Goal: Navigation & Orientation: Find specific page/section

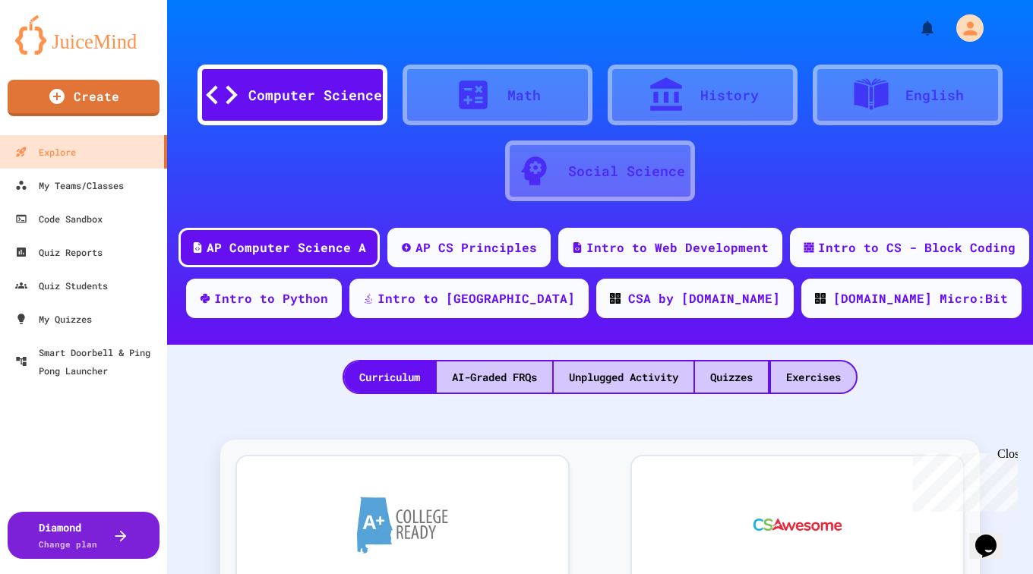
click at [1008, 453] on div "Close" at bounding box center [1006, 456] width 19 height 19
click at [86, 185] on div "My Teams/Classes" at bounding box center [69, 185] width 112 height 19
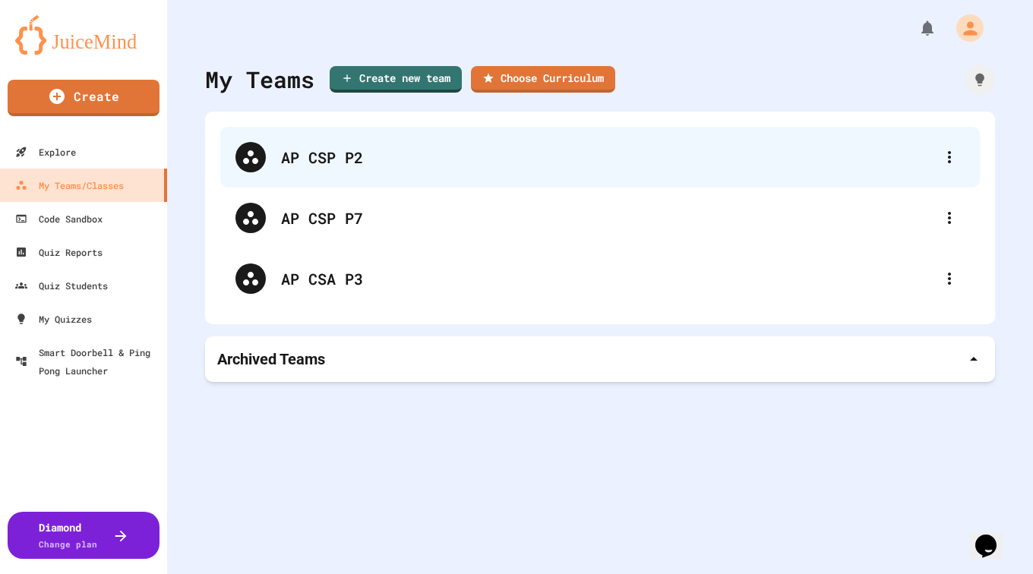
click at [287, 142] on div "AP CSP P2" at bounding box center [599, 157] width 759 height 61
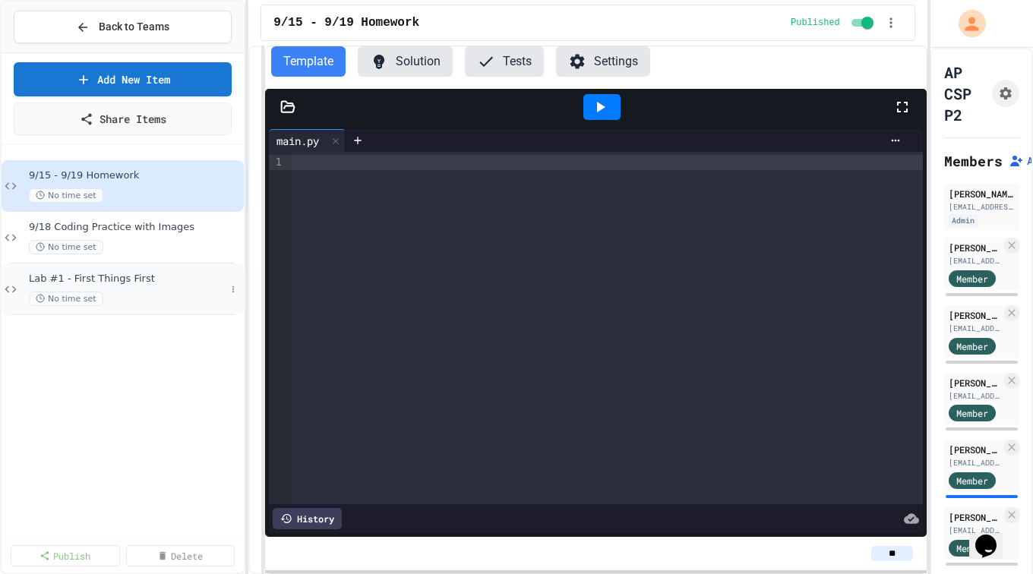
click at [138, 277] on span "Lab #1 - First Things First" at bounding box center [127, 279] width 197 height 13
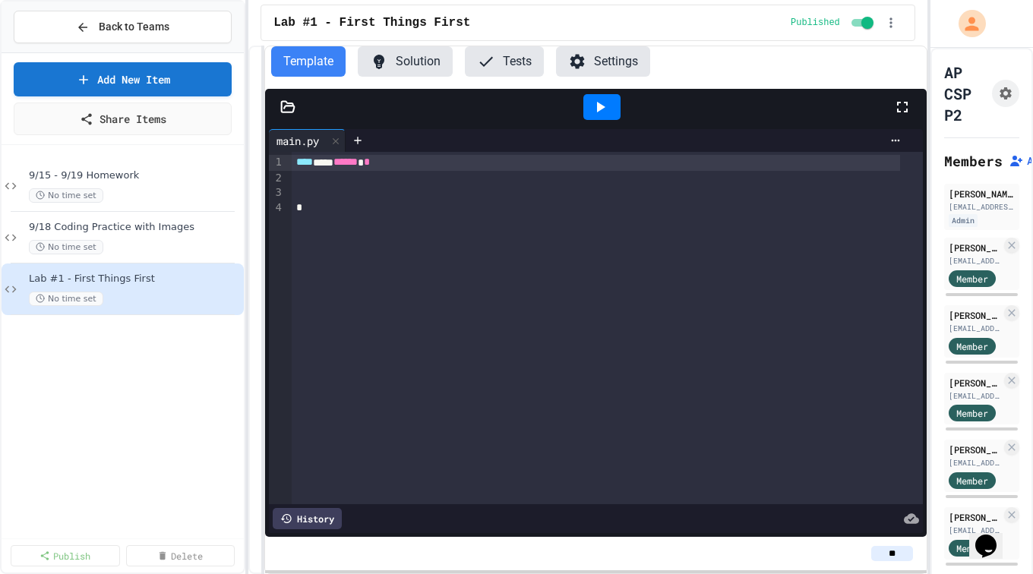
click at [604, 56] on button "Settings" at bounding box center [603, 61] width 94 height 30
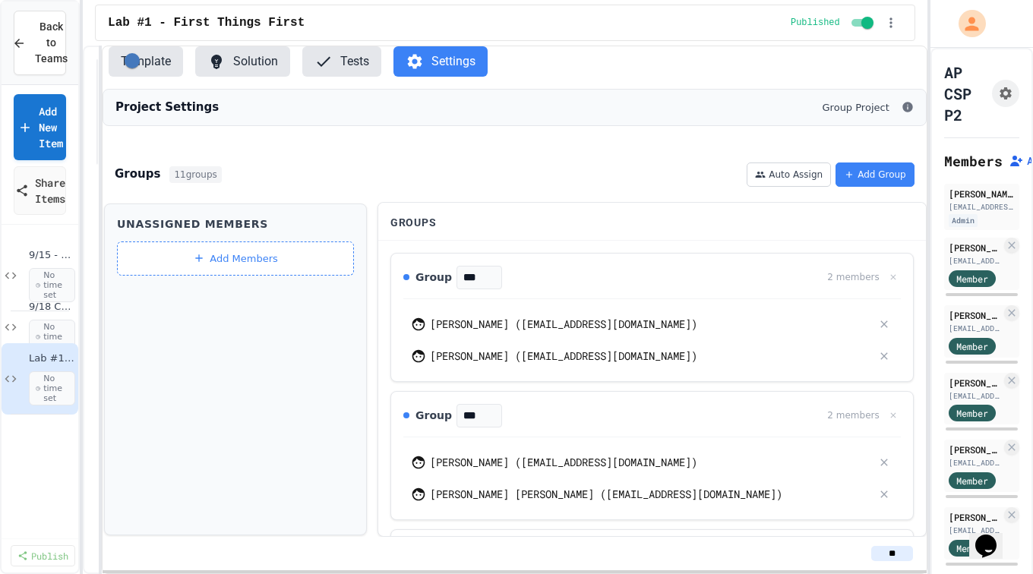
click at [83, 194] on div "**********" at bounding box center [516, 287] width 1033 height 574
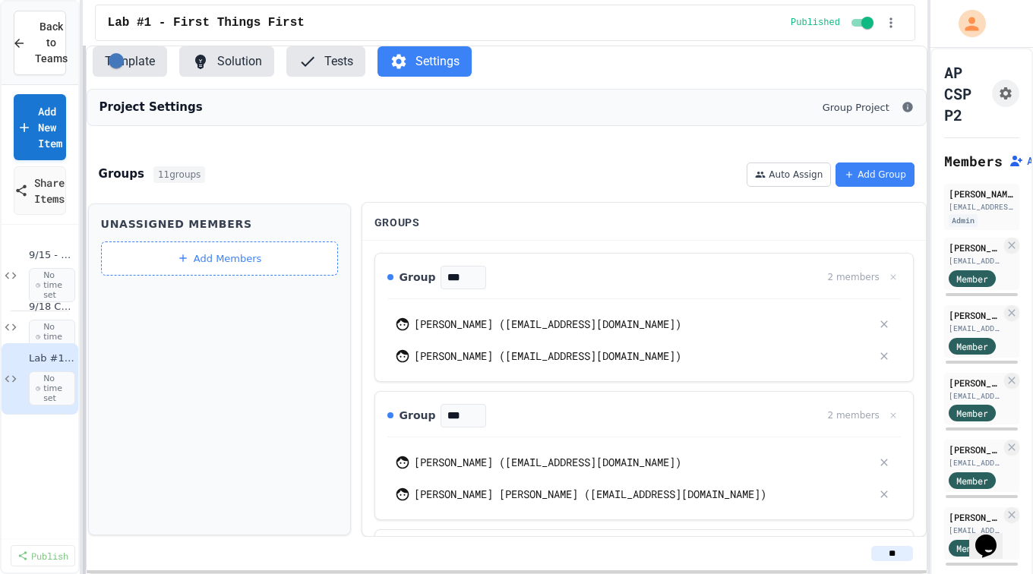
click at [77, 200] on div "**********" at bounding box center [516, 287] width 1033 height 574
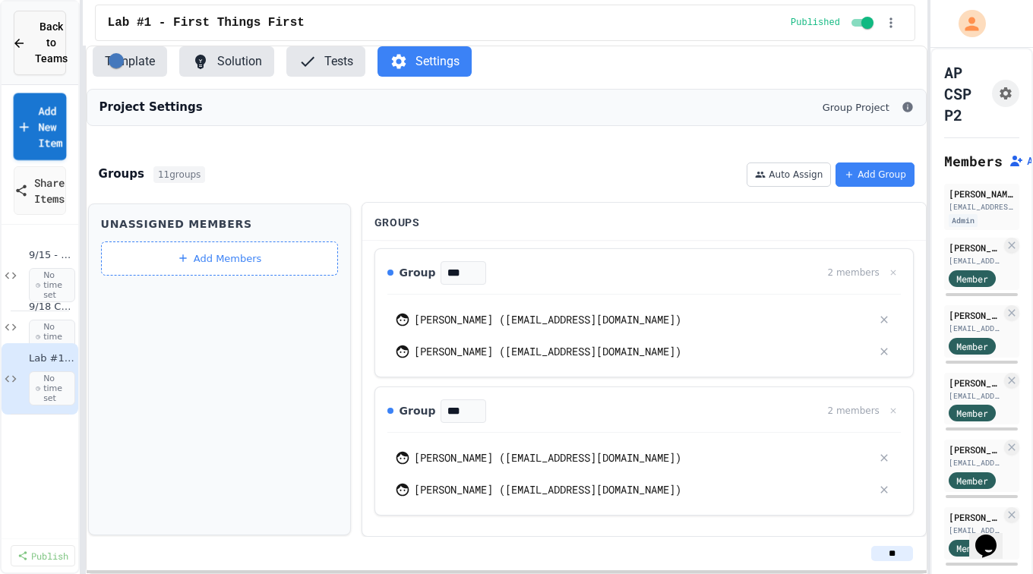
click at [43, 68] on button "Back to Teams" at bounding box center [40, 43] width 52 height 65
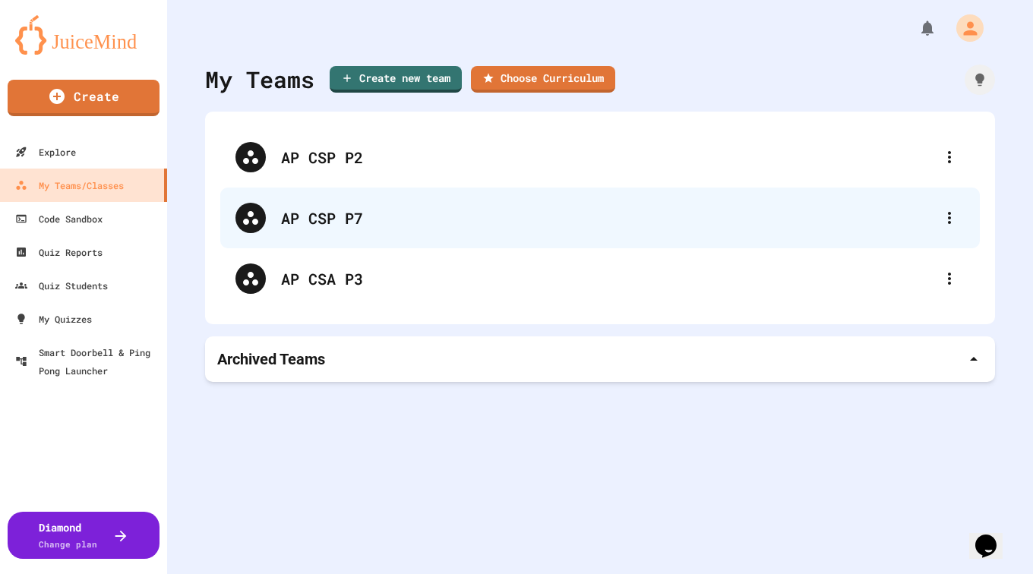
click at [329, 217] on div "AP CSP P7" at bounding box center [607, 218] width 653 height 23
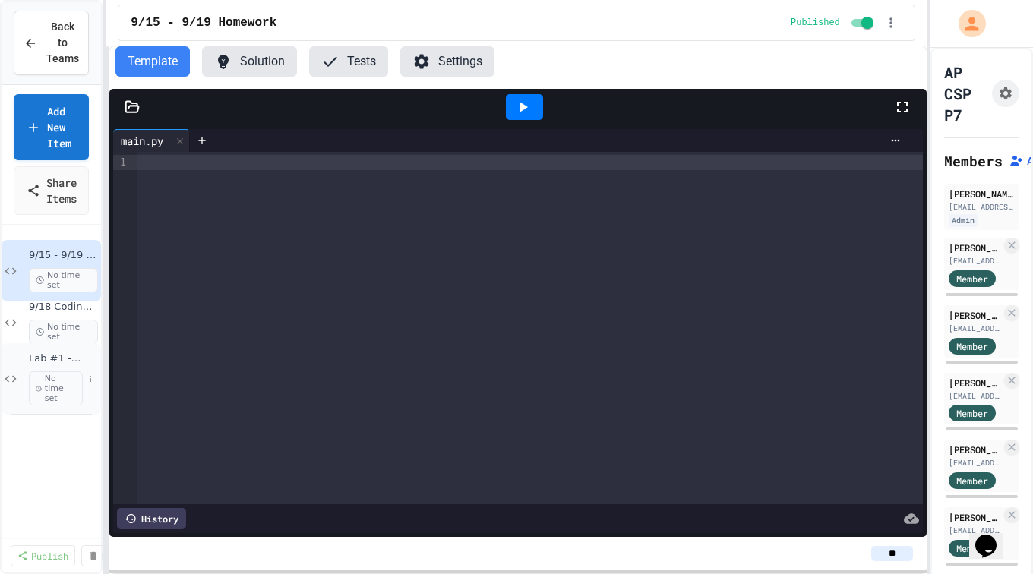
click at [54, 357] on span "Lab #1 - First Things First" at bounding box center [56, 358] width 54 height 13
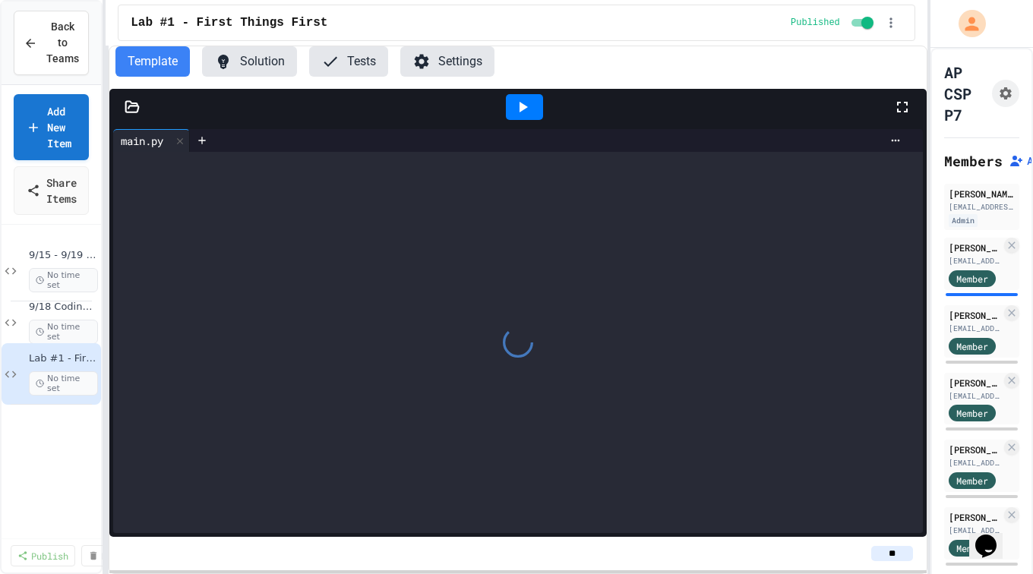
click at [451, 62] on button "Settings" at bounding box center [447, 61] width 94 height 30
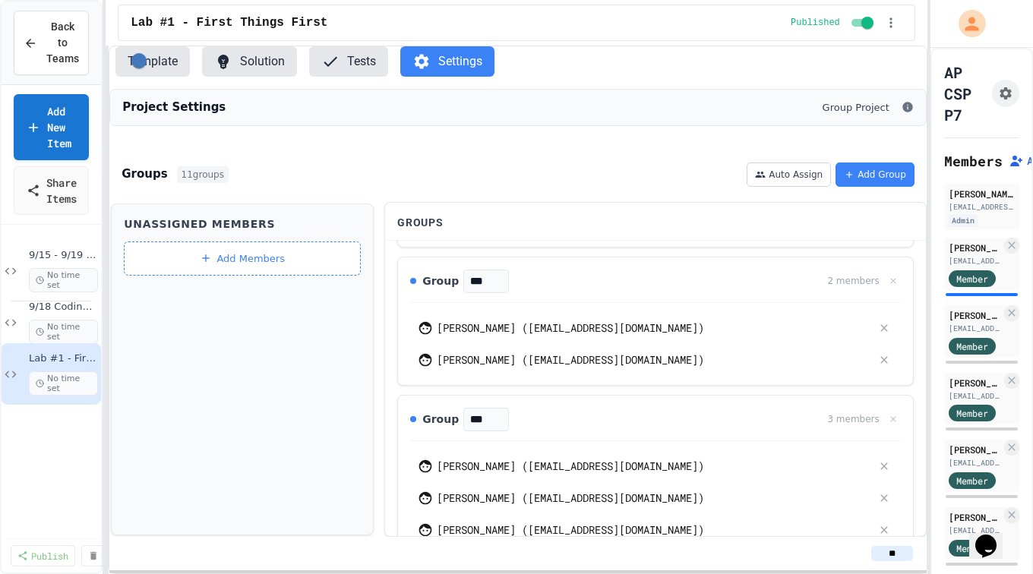
scroll to position [1324, 0]
